Goal: Check status: Check status

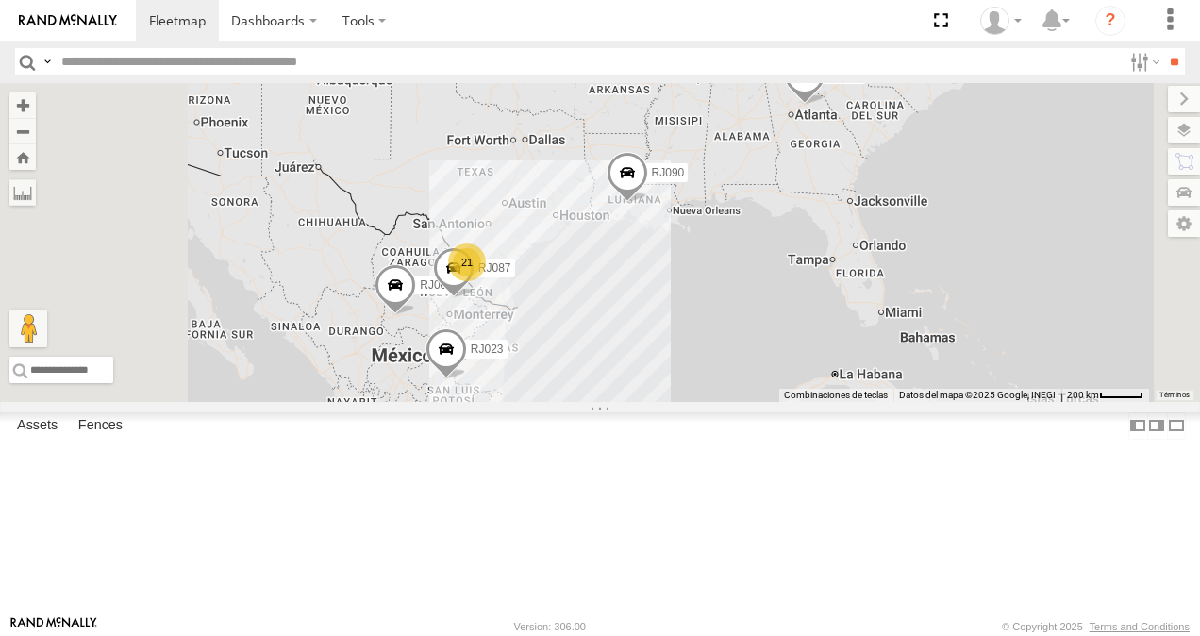
click at [0, 0] on div "RJ087" at bounding box center [0, 0] width 0 height 0
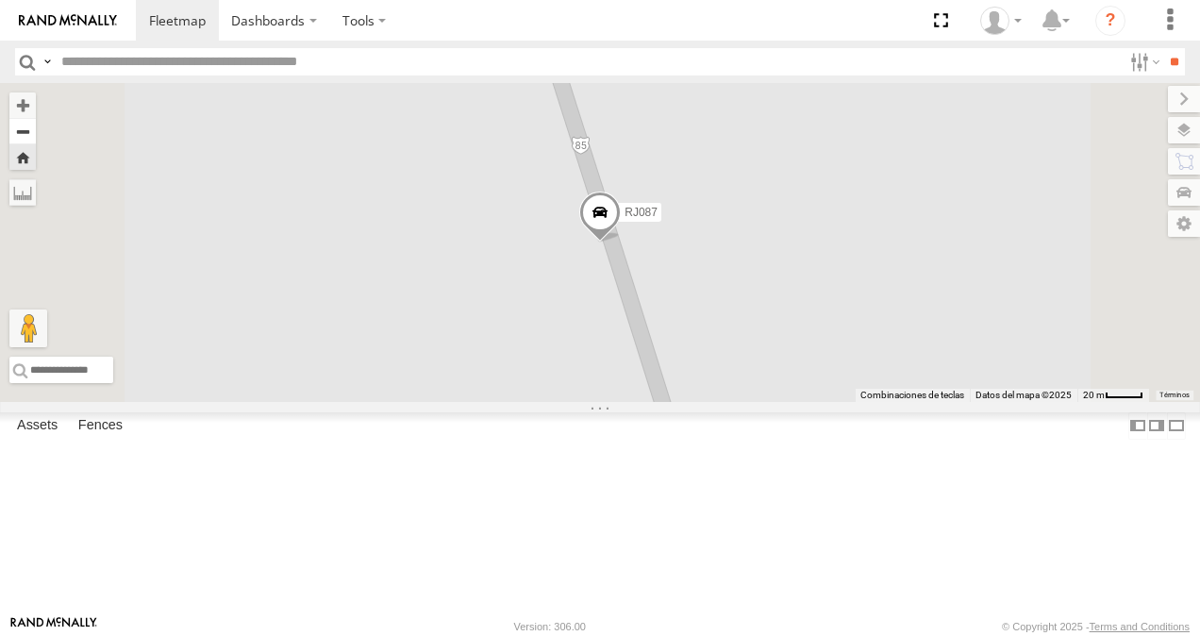
click at [36, 125] on button "Zoom out" at bounding box center [22, 131] width 26 height 26
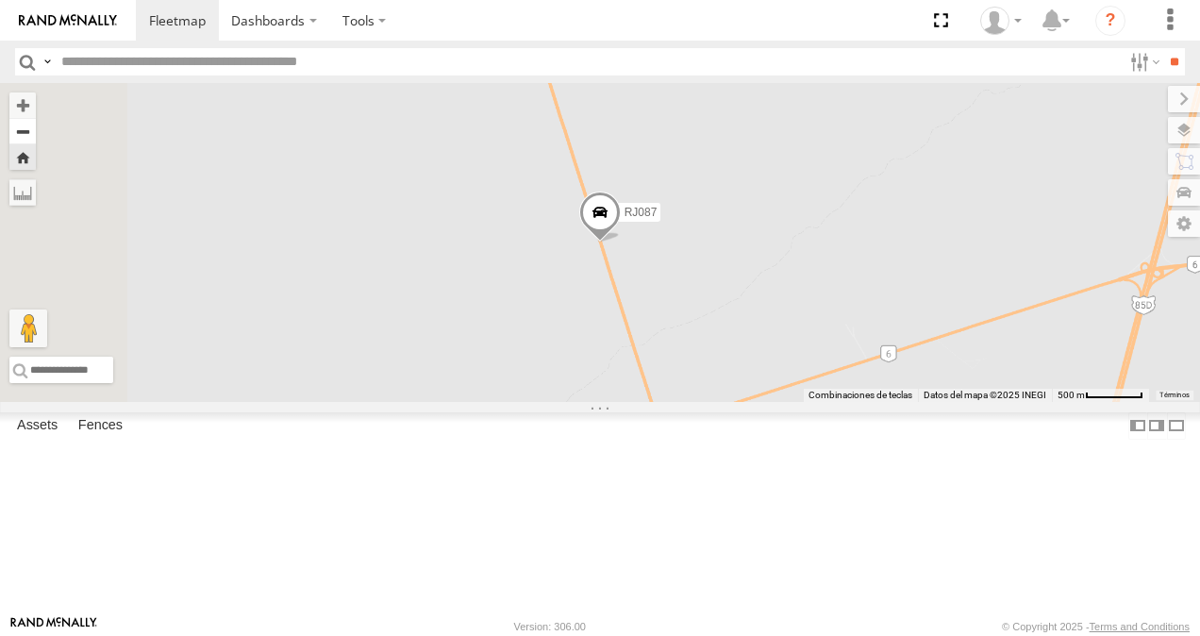
click at [36, 125] on button "Zoom out" at bounding box center [22, 131] width 26 height 26
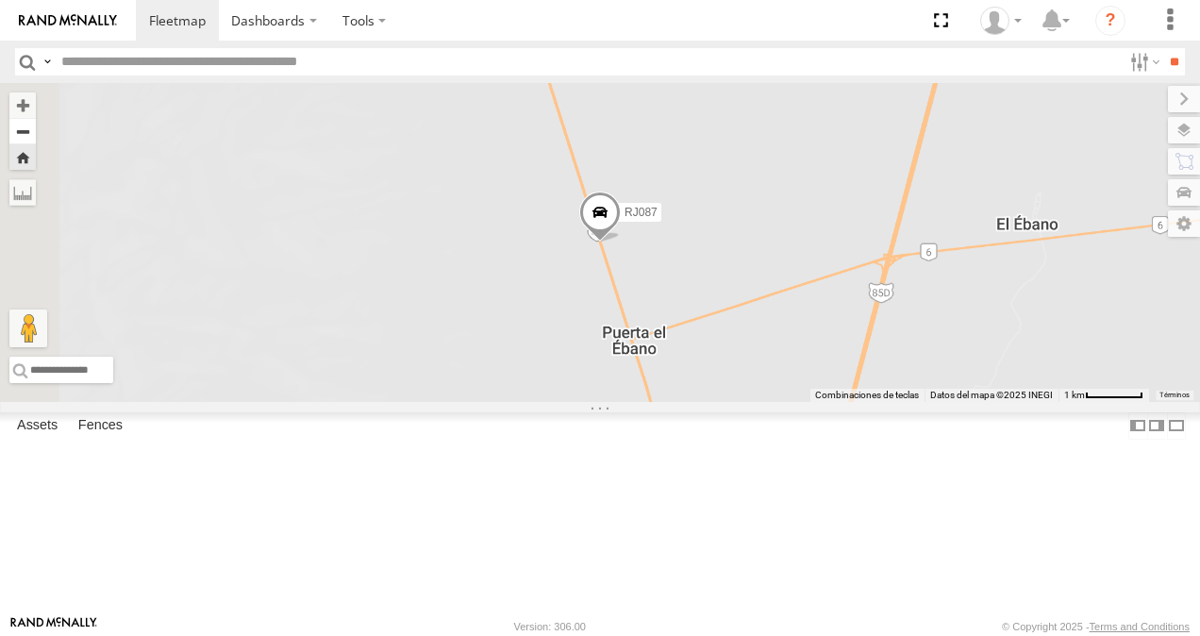
click at [36, 125] on button "Zoom out" at bounding box center [22, 131] width 26 height 26
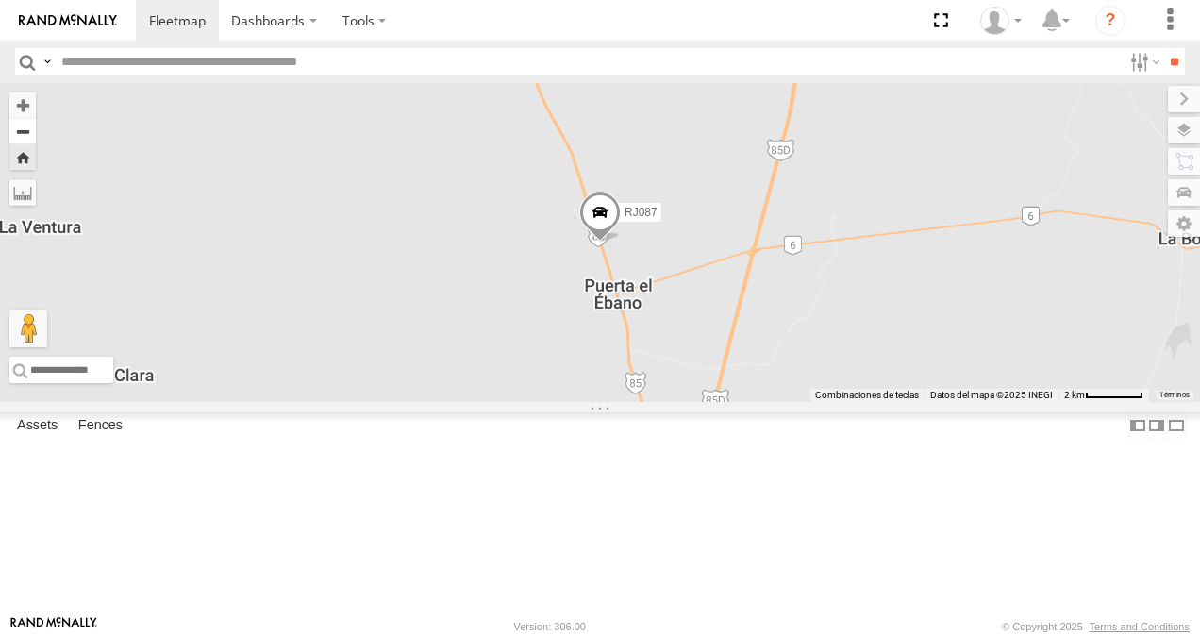
click at [36, 125] on button "Zoom out" at bounding box center [22, 131] width 26 height 26
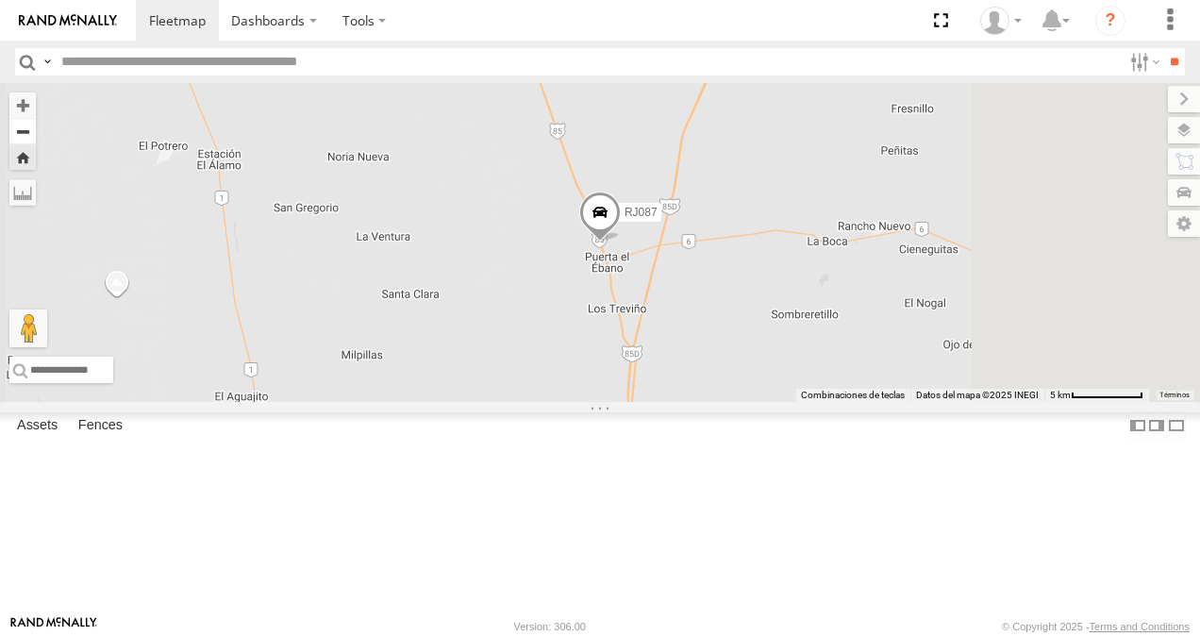
click at [36, 125] on button "Zoom out" at bounding box center [22, 131] width 26 height 26
